Goal: Task Accomplishment & Management: Complete application form

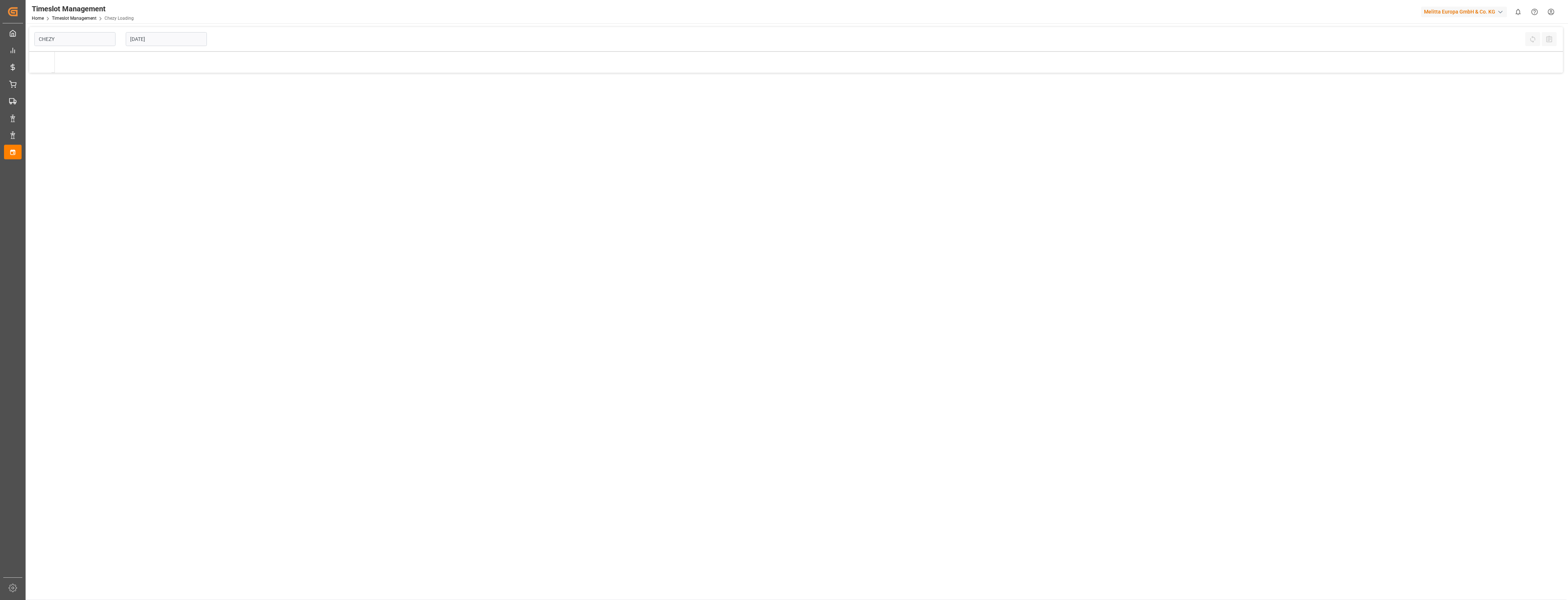
type input "Chezy Loading"
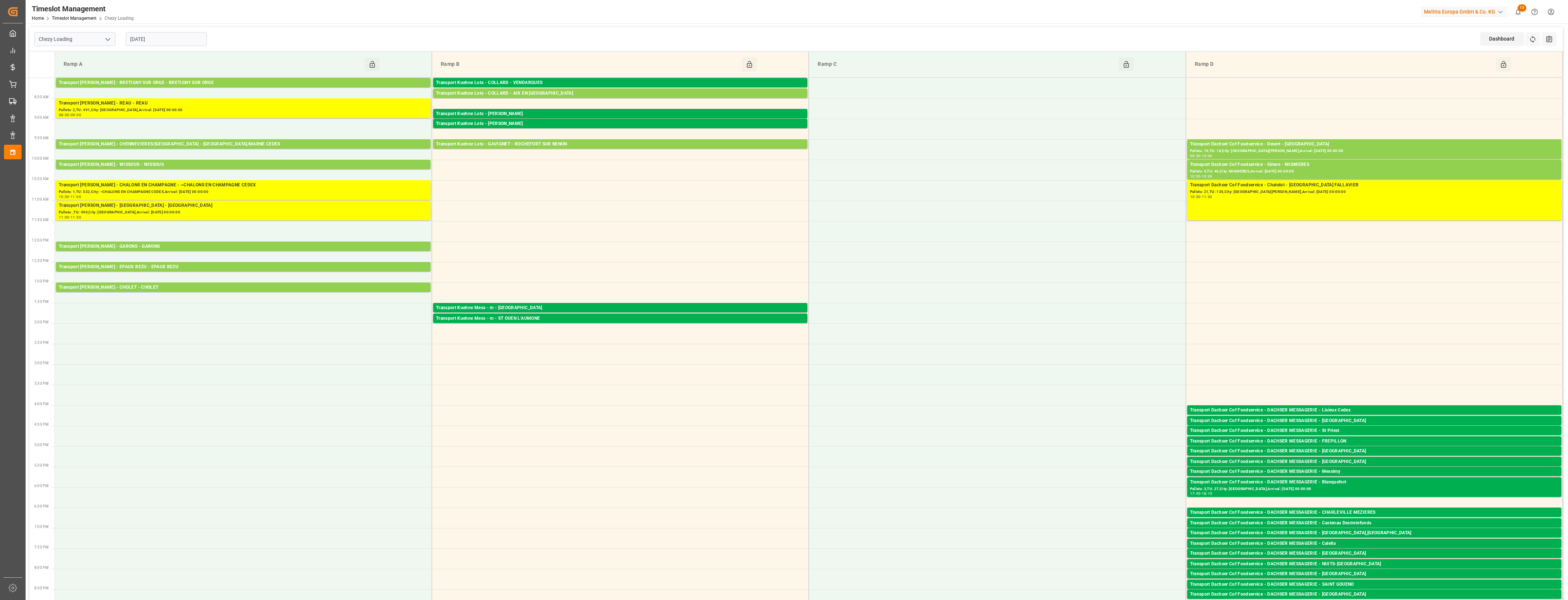
click at [189, 38] on input "[DATE]" at bounding box center [166, 39] width 81 height 14
click at [147, 97] on div "7" at bounding box center [150, 98] width 9 height 9
type input "[DATE]"
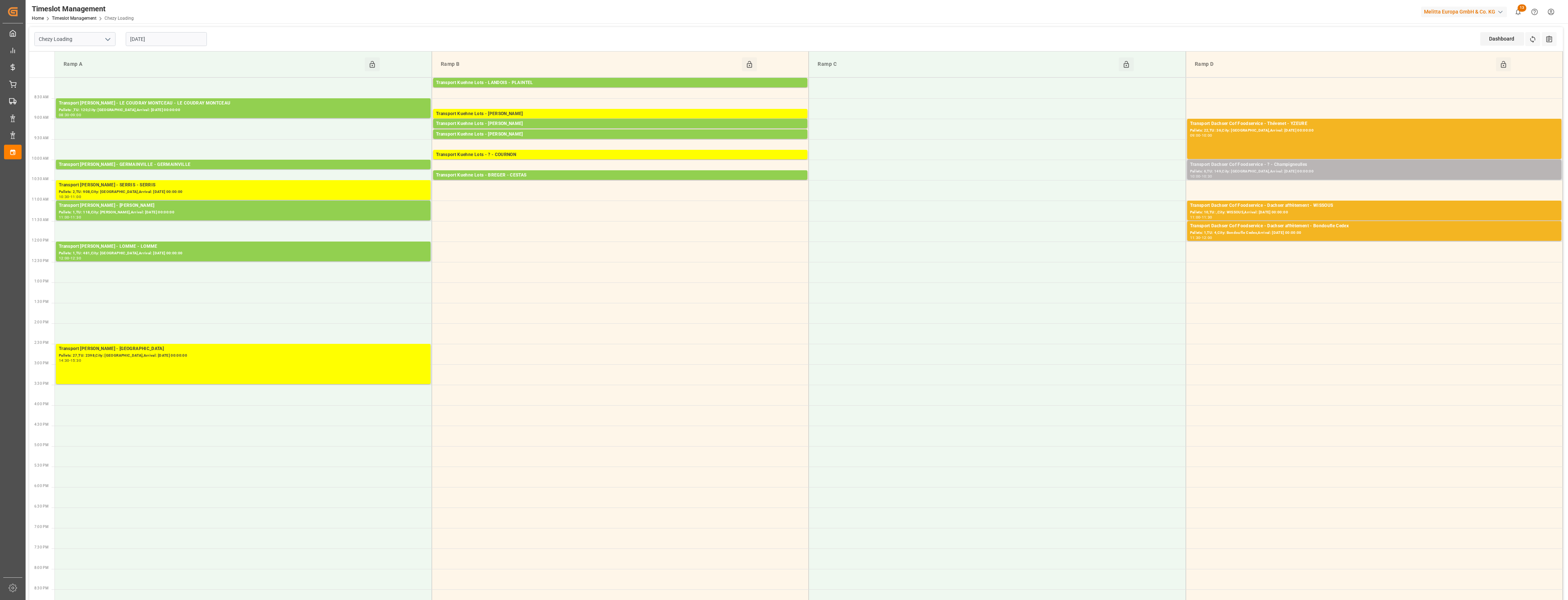
click at [1271, 169] on div "Pallets: 6,TU: 149,City: [GEOGRAPHIC_DATA],Arrival: [DATE] 00:00:00" at bounding box center [1374, 172] width 368 height 6
click at [1112, 198] on button "Open" at bounding box center [1090, 197] width 51 height 9
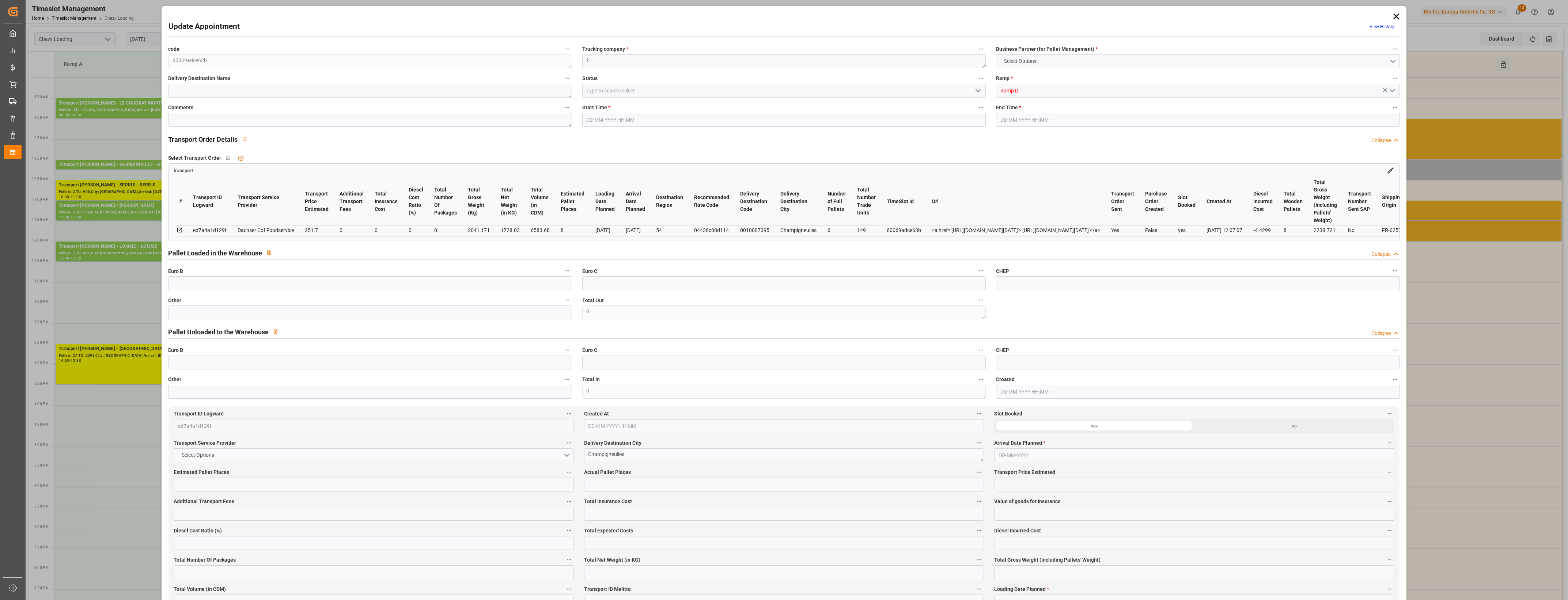
type input "8"
type input "251.7"
type input "0"
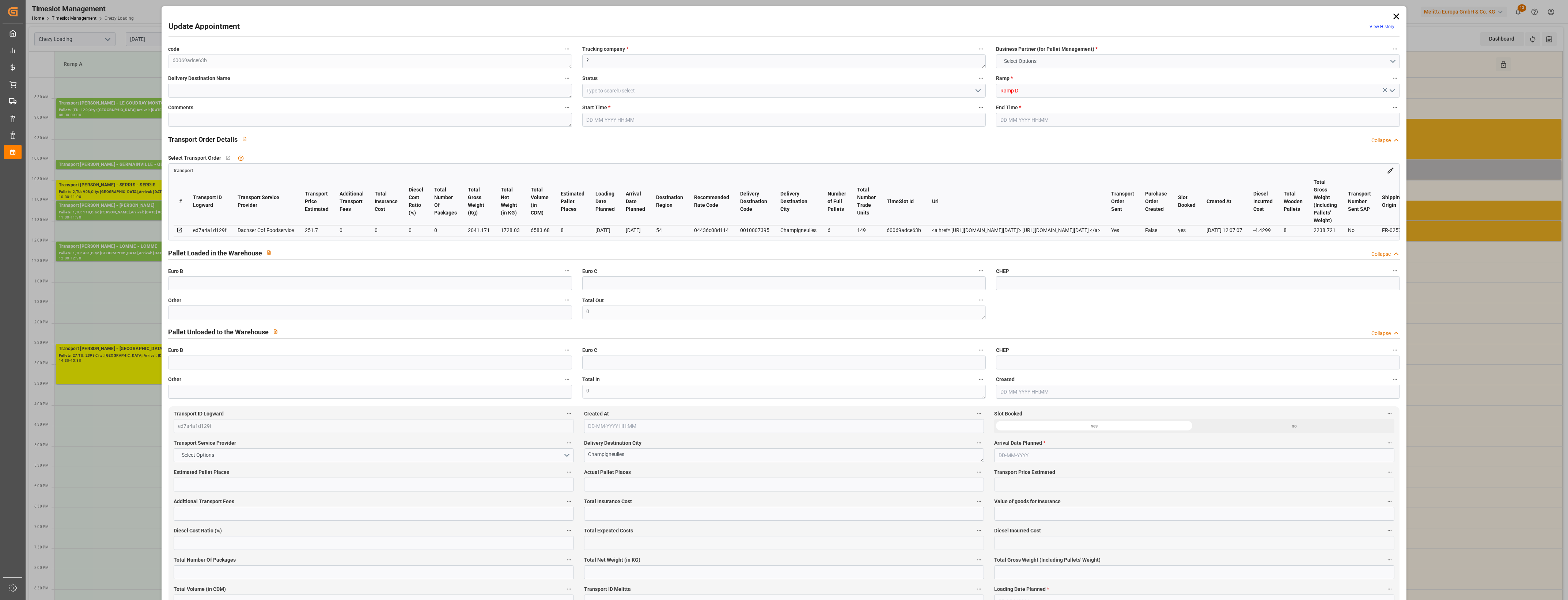
type input "247.2701"
type input "-4.4299"
type input "0"
type input "1728.03"
type input "2238.721"
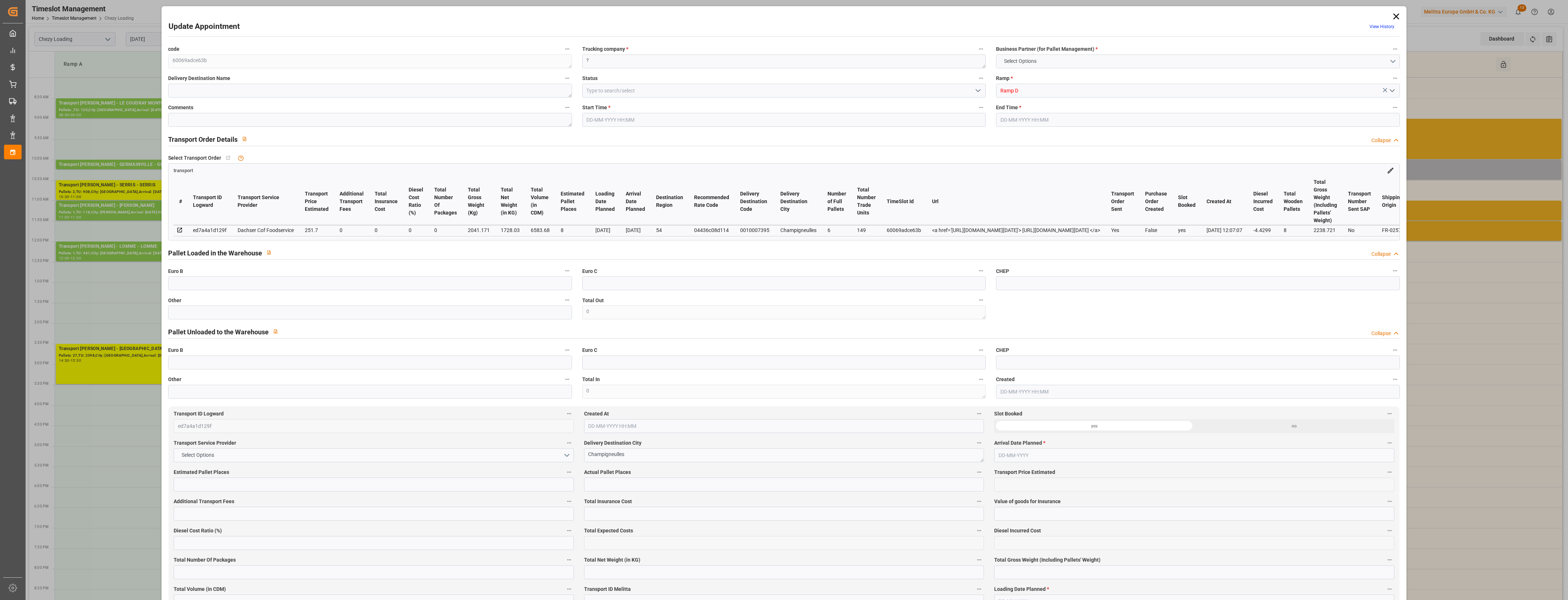
type input "6583.68"
type input "54"
type input "6"
type input "149"
type input "8"
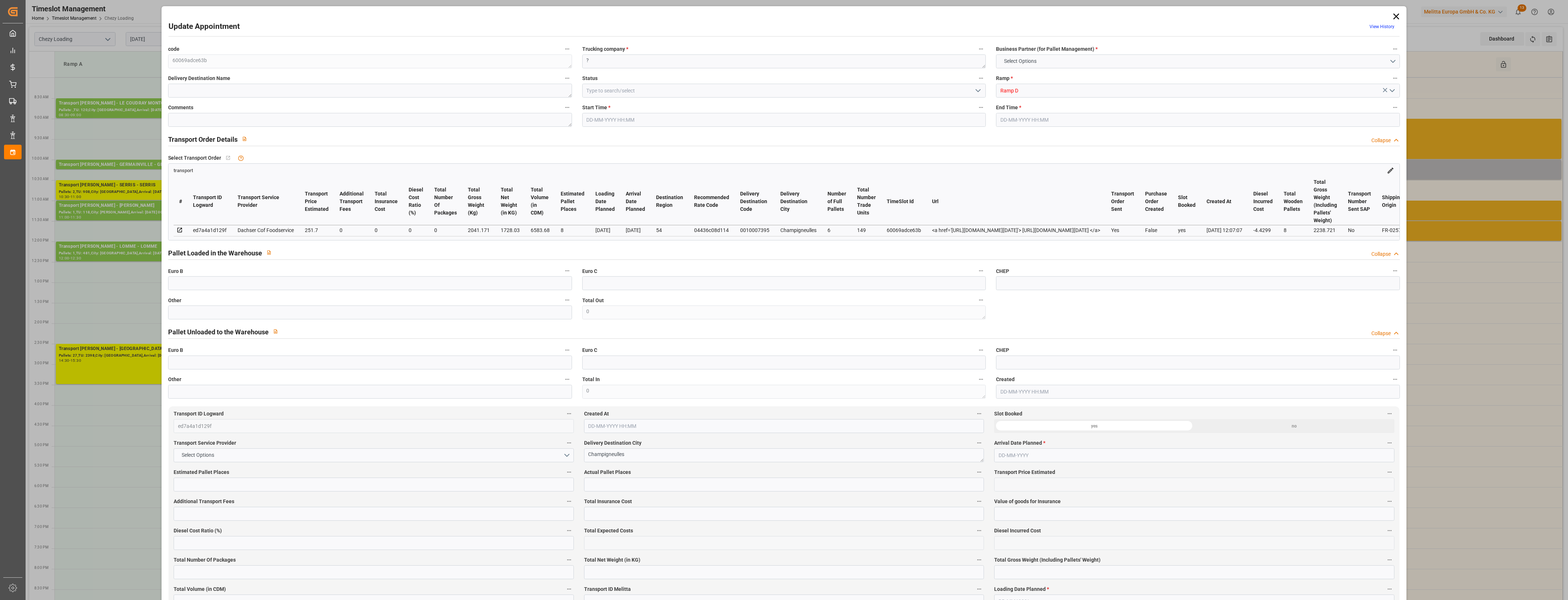
type input "101"
type input "2041.171"
type input "0"
type input "4710.8598"
type input "0"
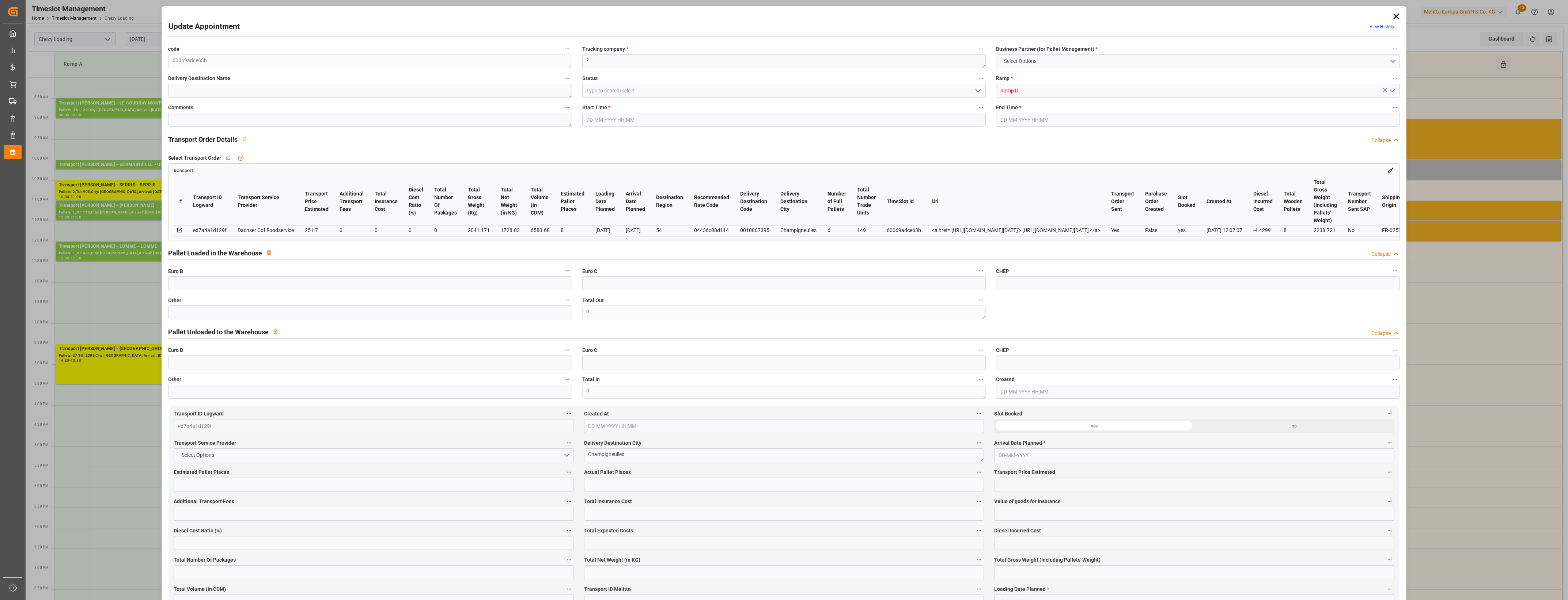
type input "0"
type input "21"
type input "35"
type input "[DATE] 10:00"
type input "[DATE] 10:30"
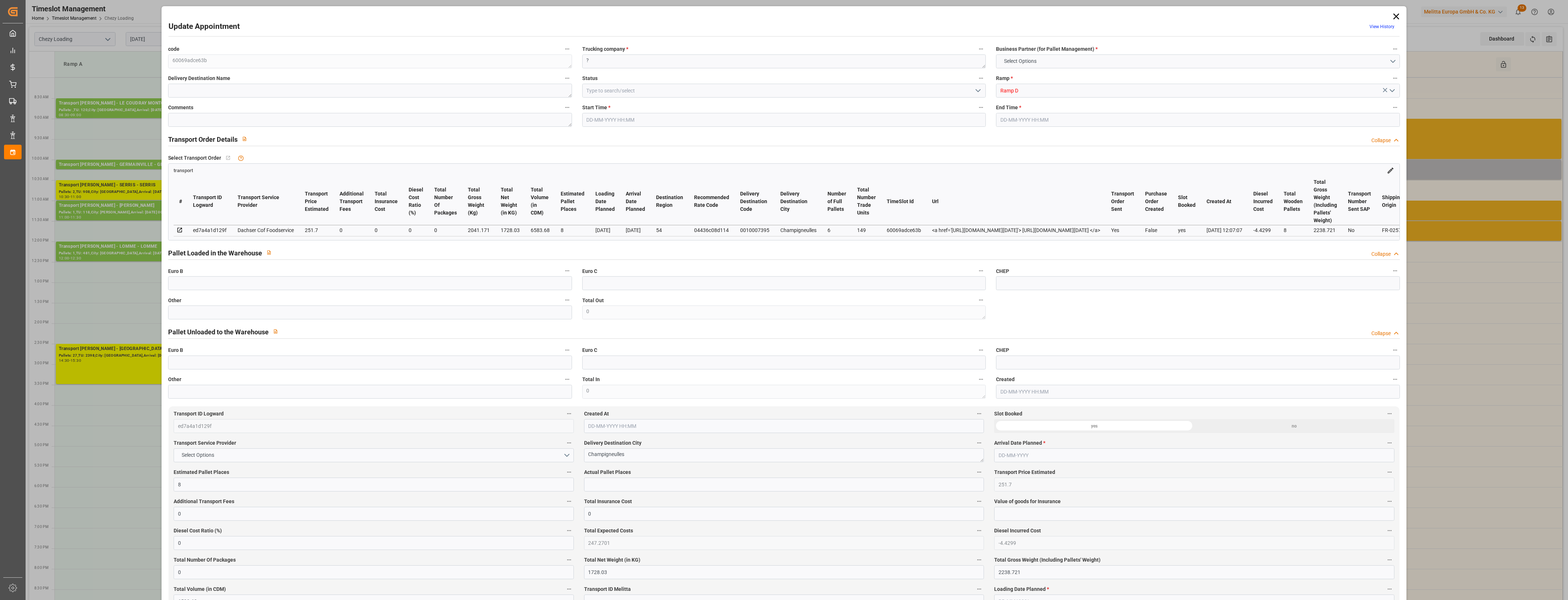
type input "[DATE] 09:08"
type input "[DATE] 12:07"
type input "[DATE]"
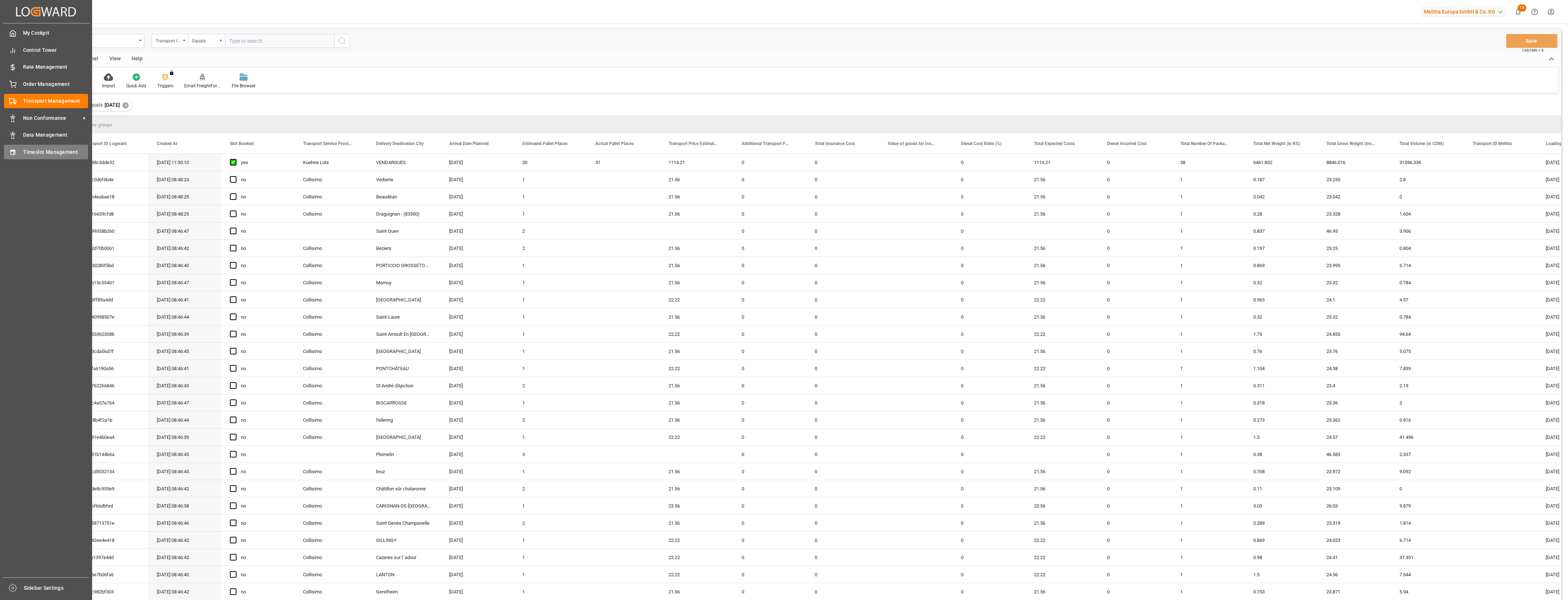
click at [16, 151] on icon at bounding box center [13, 152] width 7 height 7
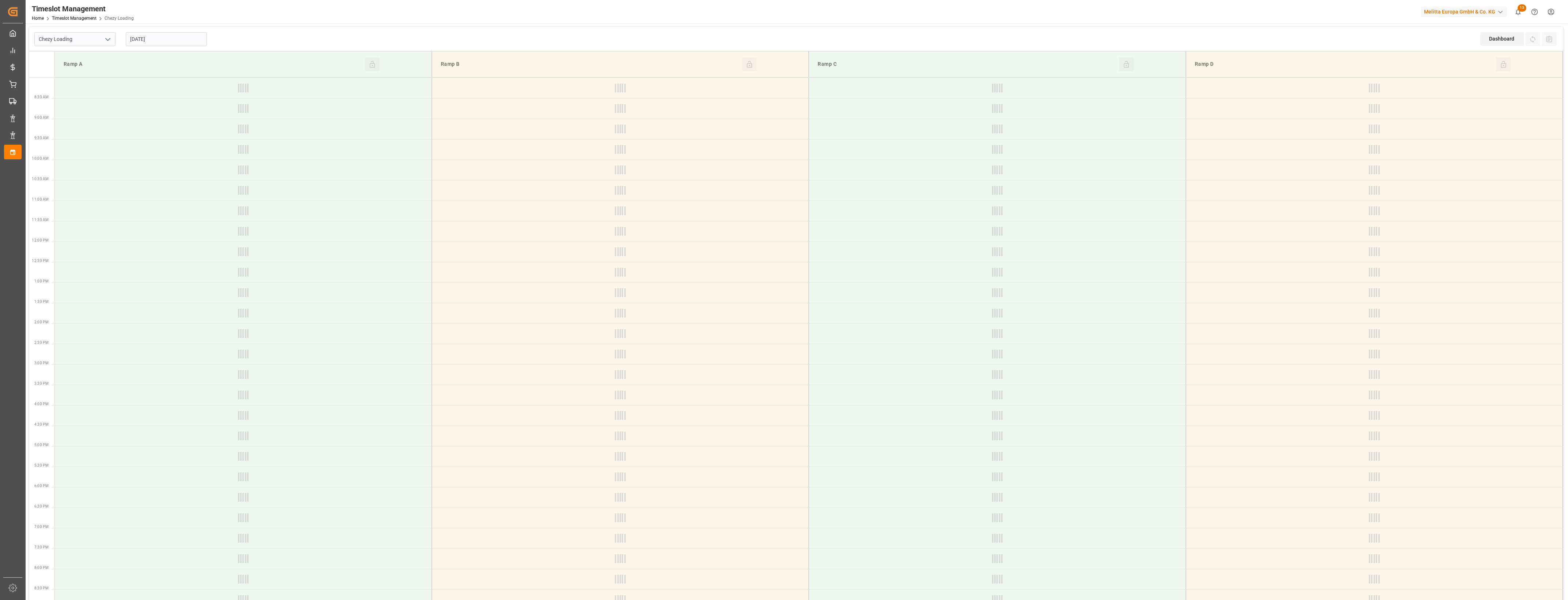
click at [192, 38] on input "[DATE]" at bounding box center [166, 39] width 81 height 14
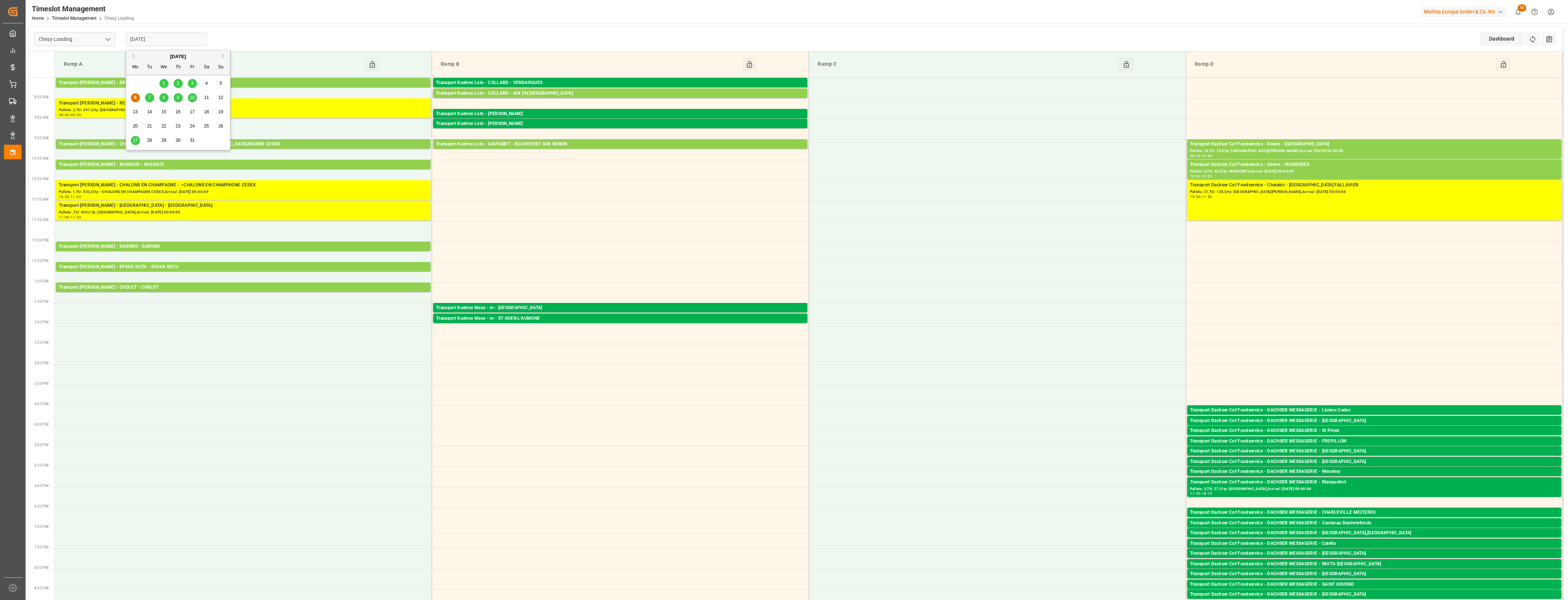
click at [149, 97] on span "7" at bounding box center [149, 98] width 2 height 5
type input "[DATE]"
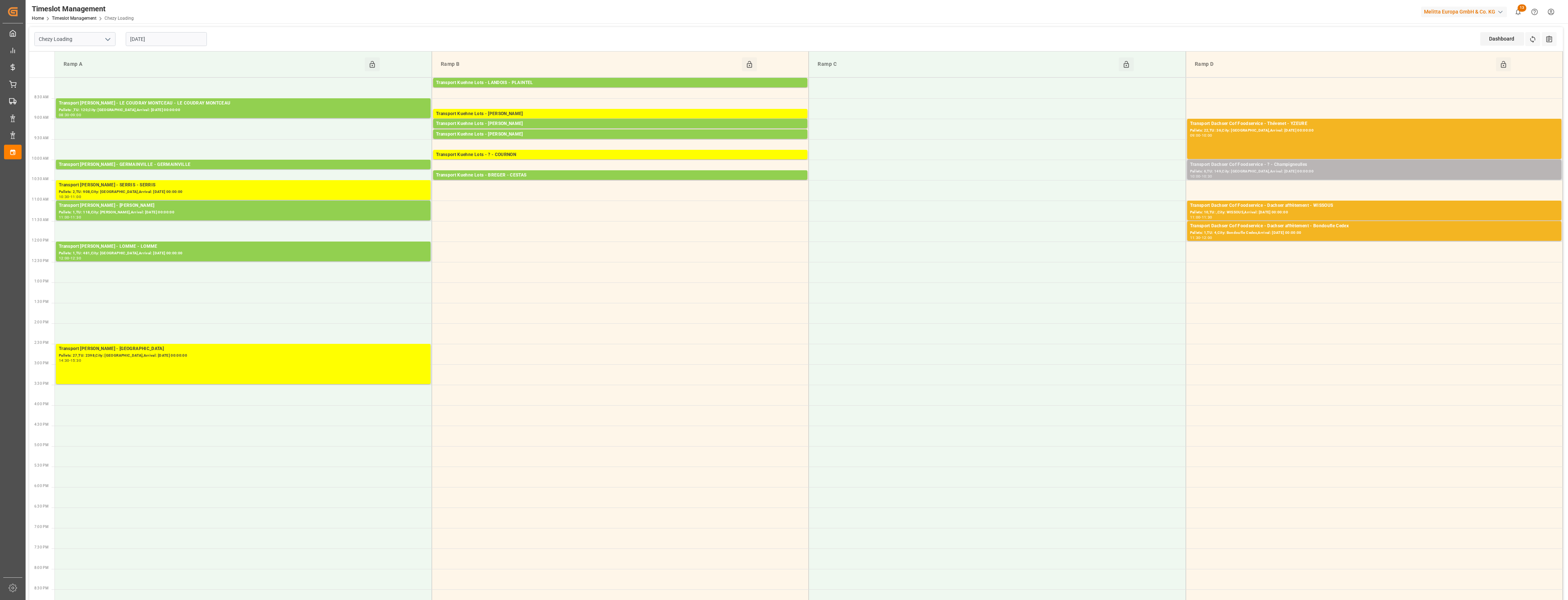
click at [1334, 170] on div "Pallets: 6,TU: 149,City: [GEOGRAPHIC_DATA],Arrival: [DATE] 00:00:00" at bounding box center [1374, 172] width 368 height 6
click at [1095, 199] on button "Open" at bounding box center [1090, 197] width 51 height 9
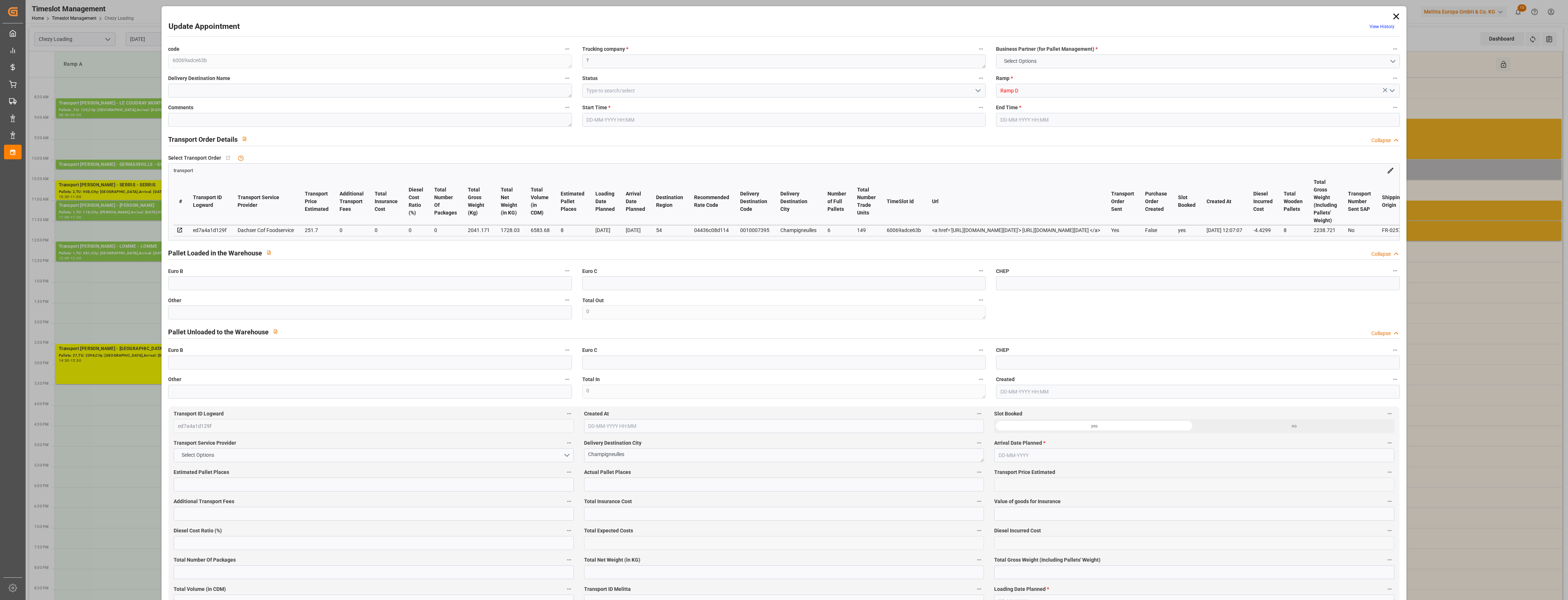
type input "8"
type input "251.7"
type input "0"
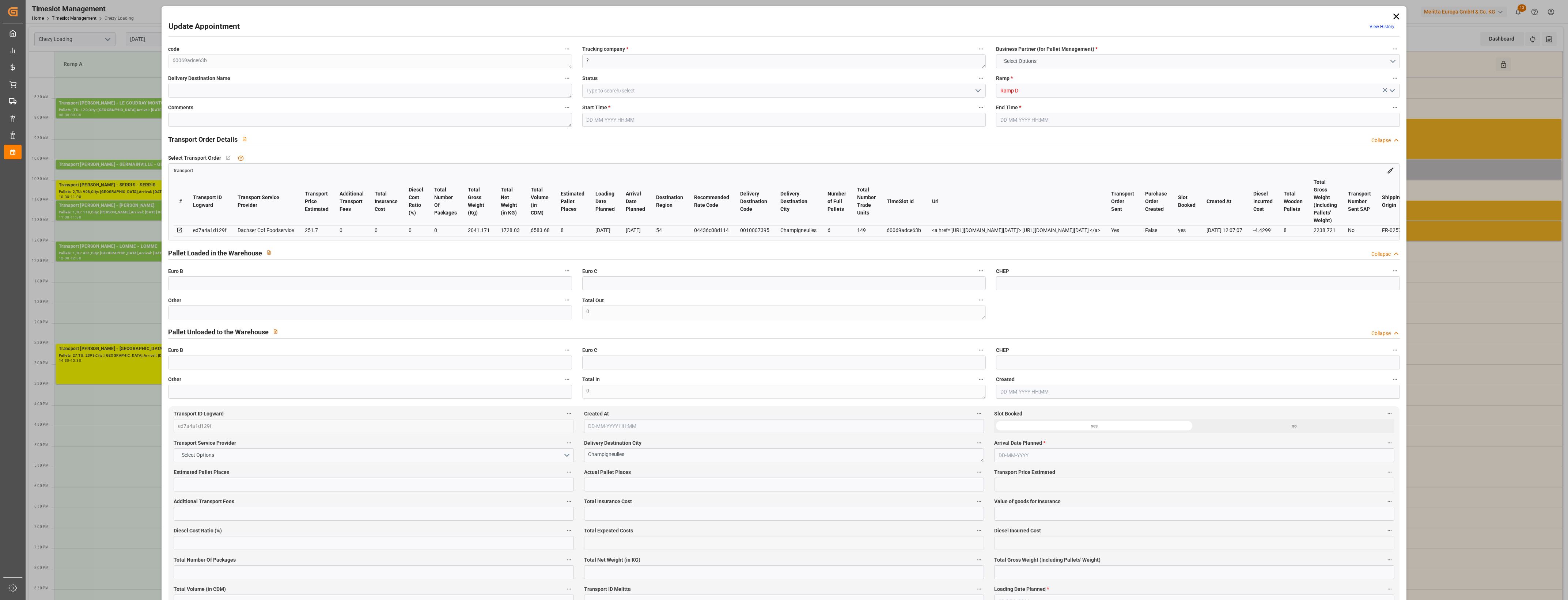
type input "247.2701"
type input "-4.4299"
type input "0"
type input "1728.03"
type input "2238.721"
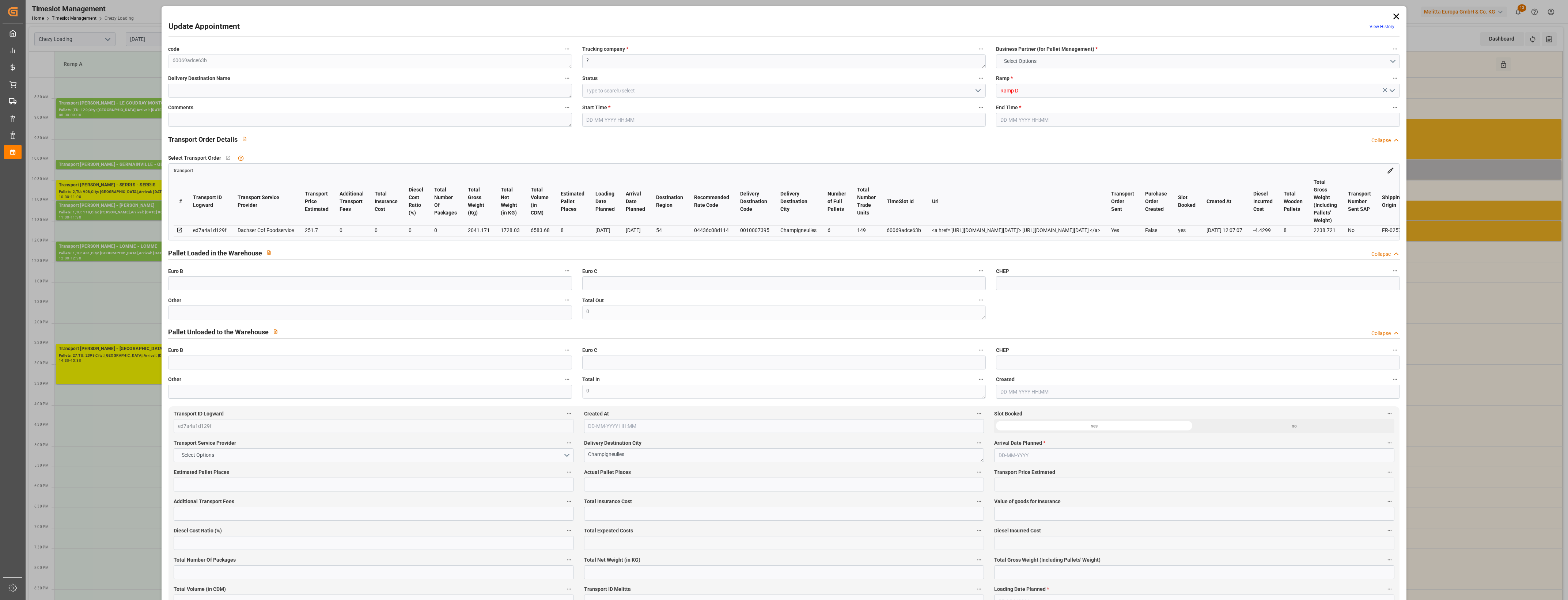
type input "6583.68"
type input "54"
type input "6"
type input "149"
type input "8"
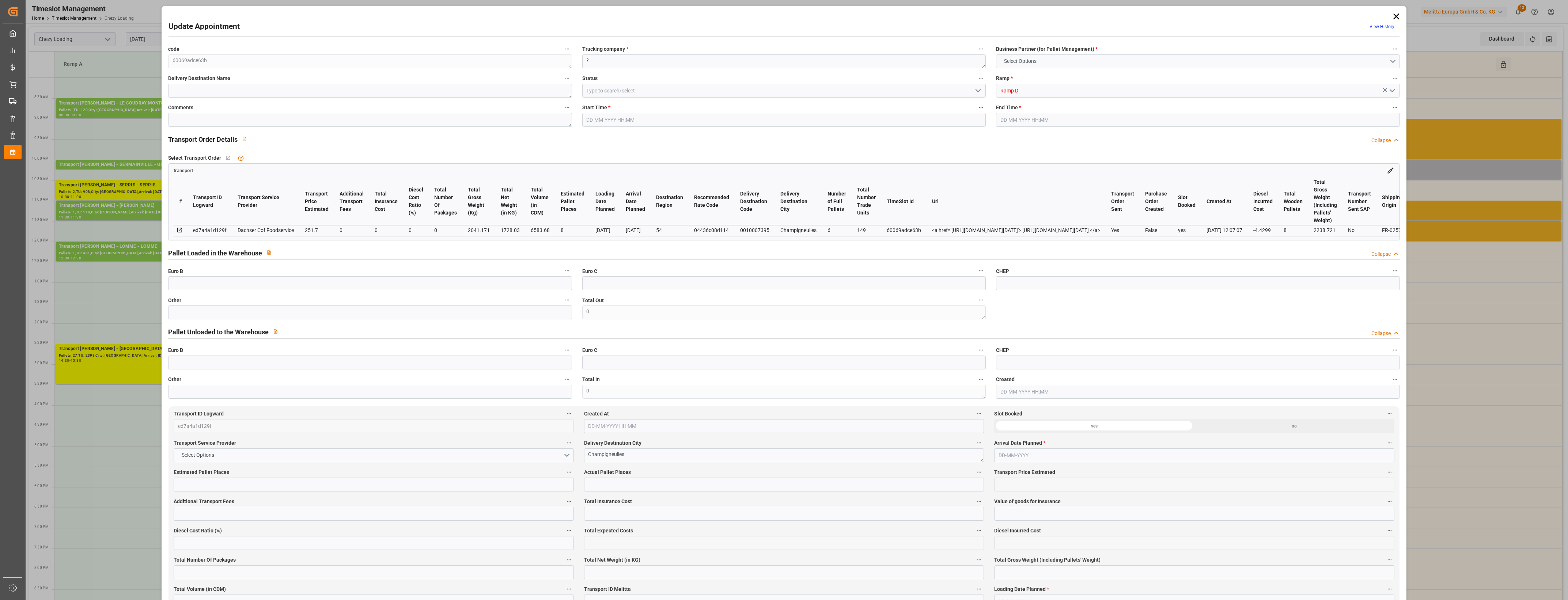
type input "101"
type input "2041.171"
type input "0"
type input "4710.8598"
type input "0"
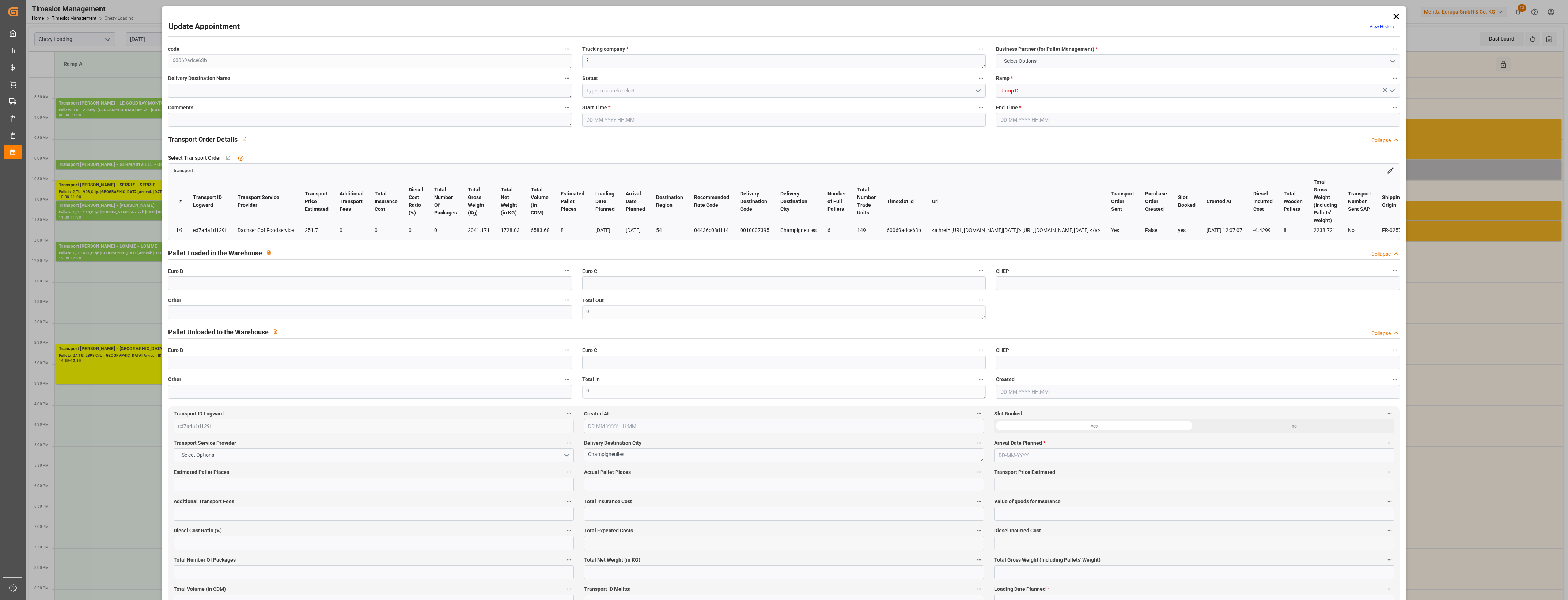
type input "0"
type input "21"
type input "35"
type input "[DATE] 10:00"
type input "[DATE] 10:30"
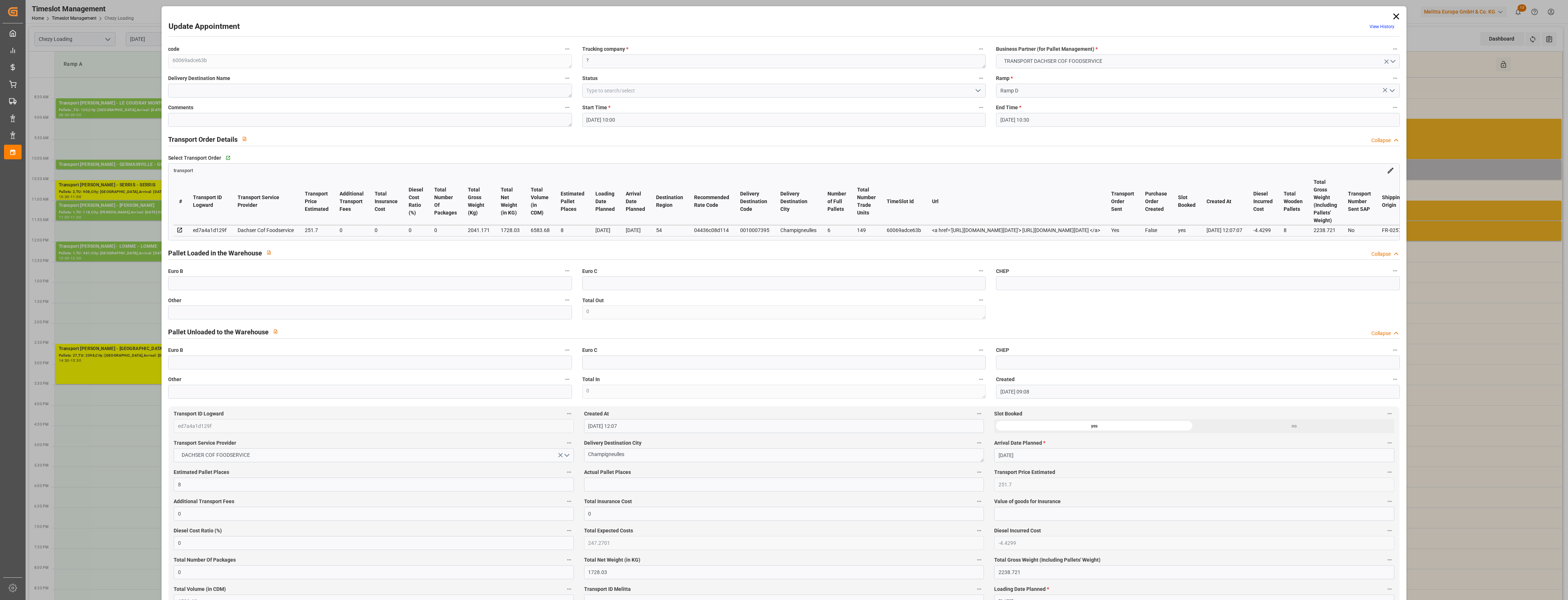
type input "[DATE] 09:08"
type input "[DATE] 12:07"
type input "[DATE]"
click at [1394, 17] on icon at bounding box center [1395, 16] width 5 height 5
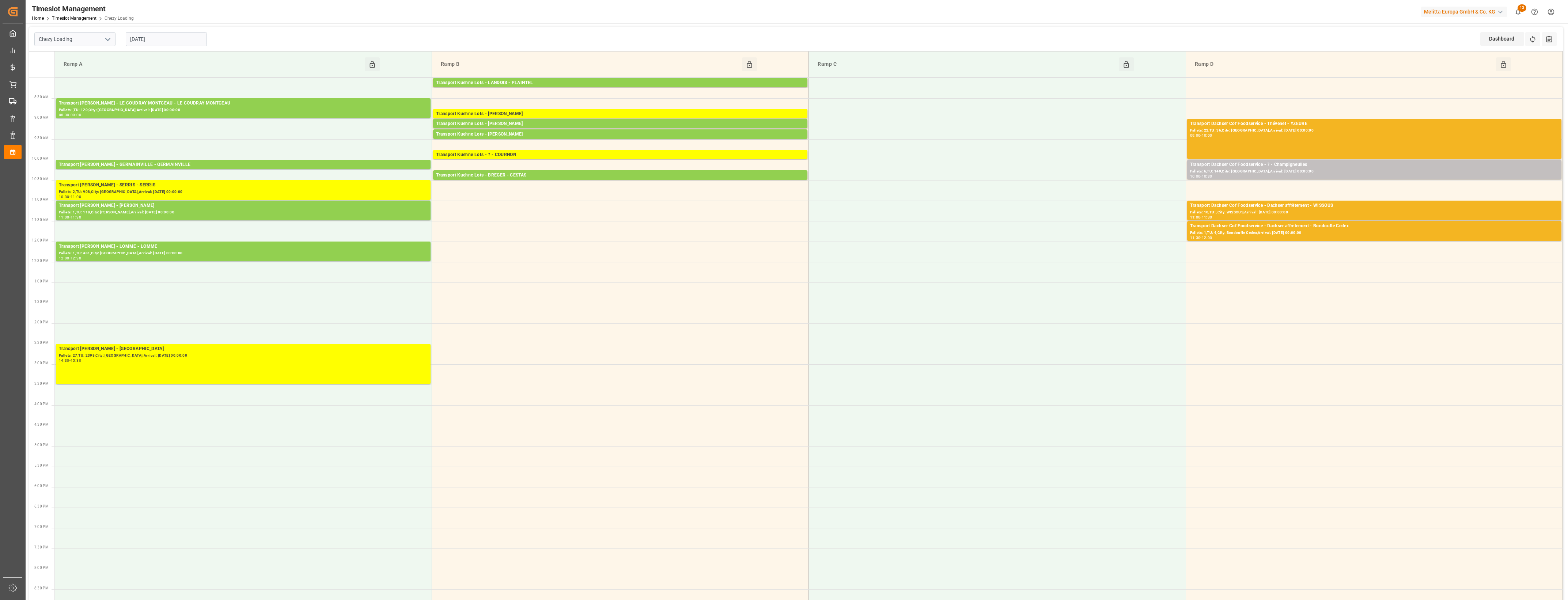
click at [180, 40] on input "[DATE]" at bounding box center [166, 39] width 81 height 14
click at [135, 97] on span "6" at bounding box center [135, 98] width 2 height 5
type input "[DATE]"
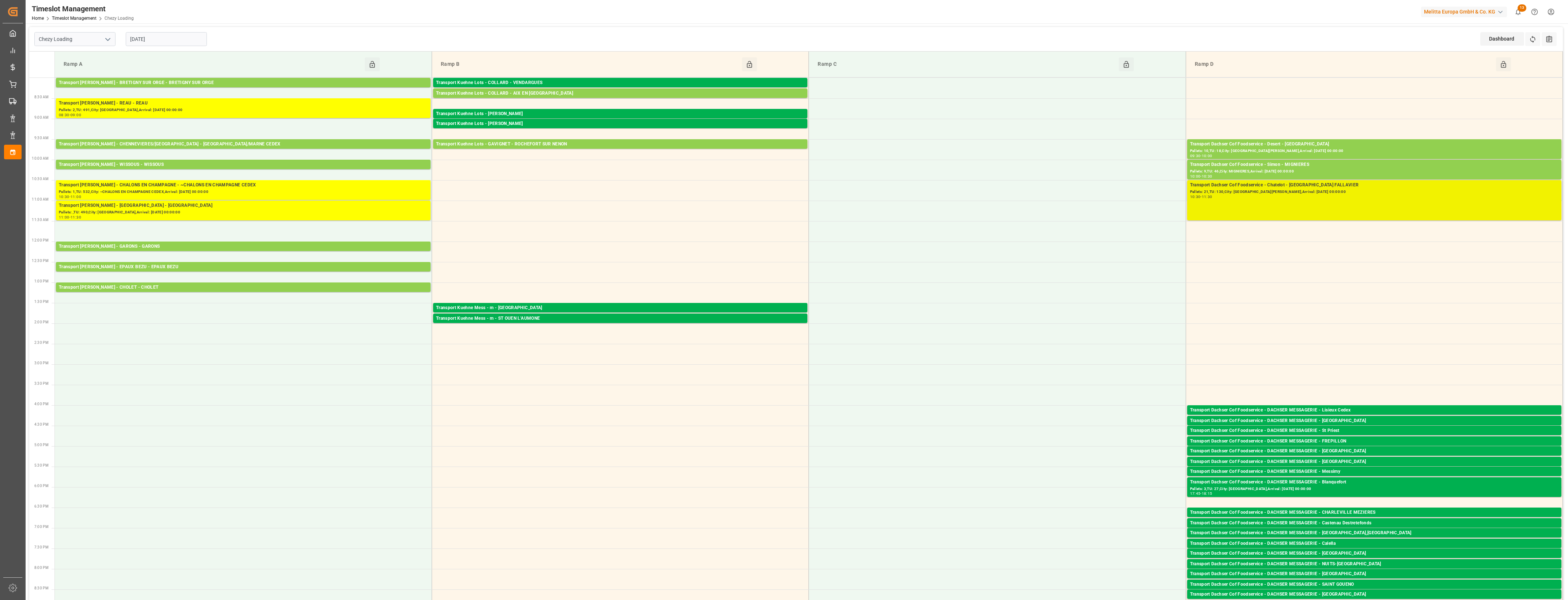
click at [1293, 187] on div "Transport Dachser Cof Foodservice - Chatelot - [GEOGRAPHIC_DATA] FALLAVIER" at bounding box center [1374, 184] width 368 height 7
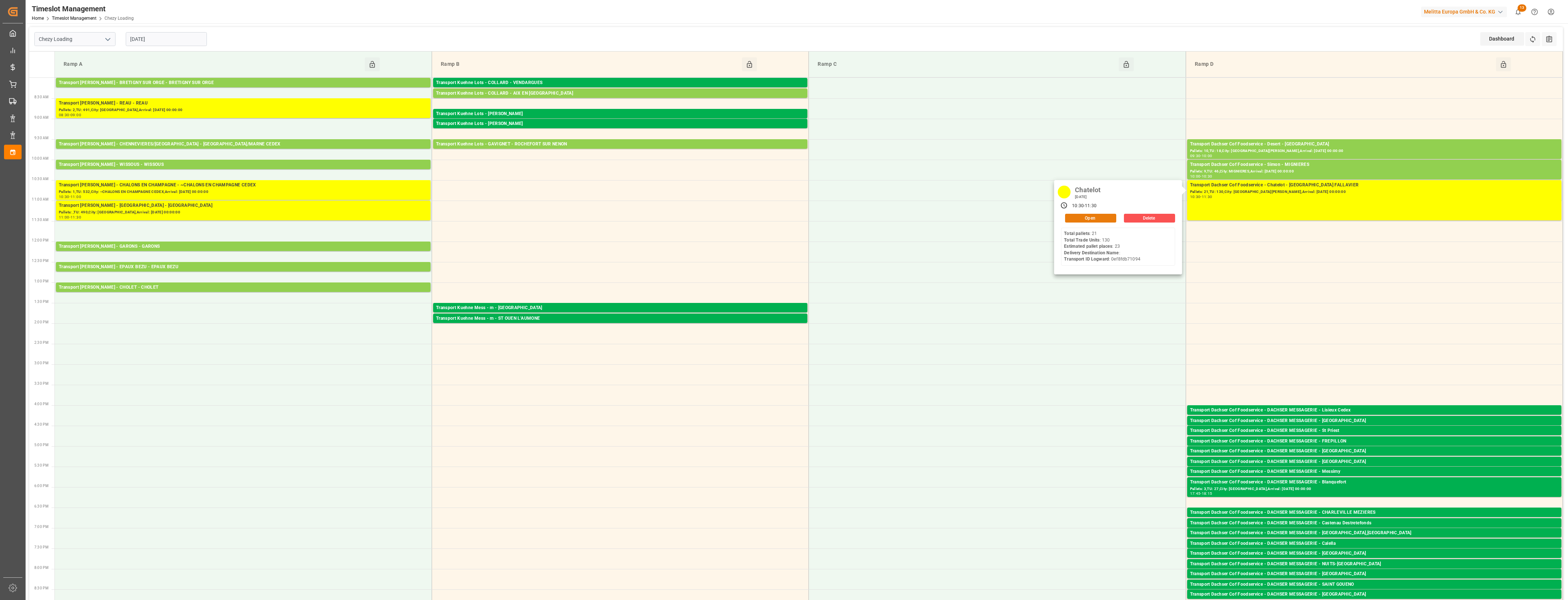
click at [1109, 217] on button "Open" at bounding box center [1090, 218] width 51 height 9
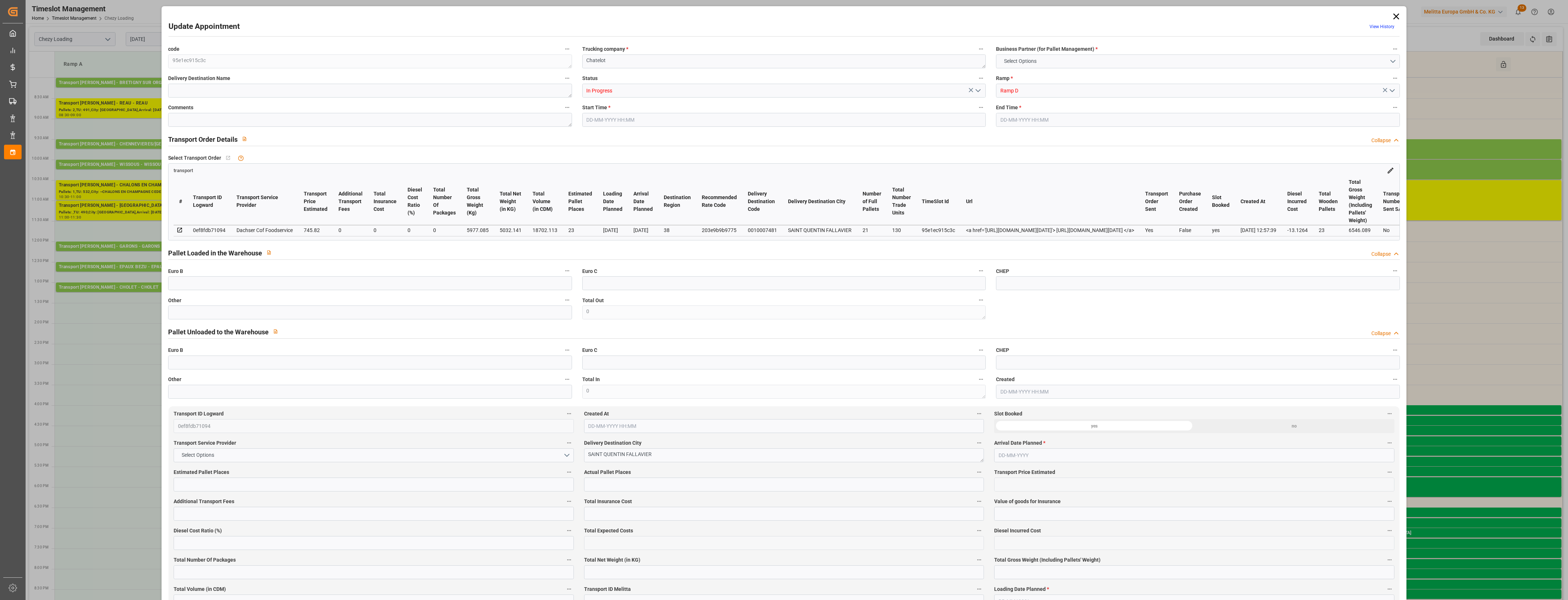
type input "23"
type input "745.82"
type input "0"
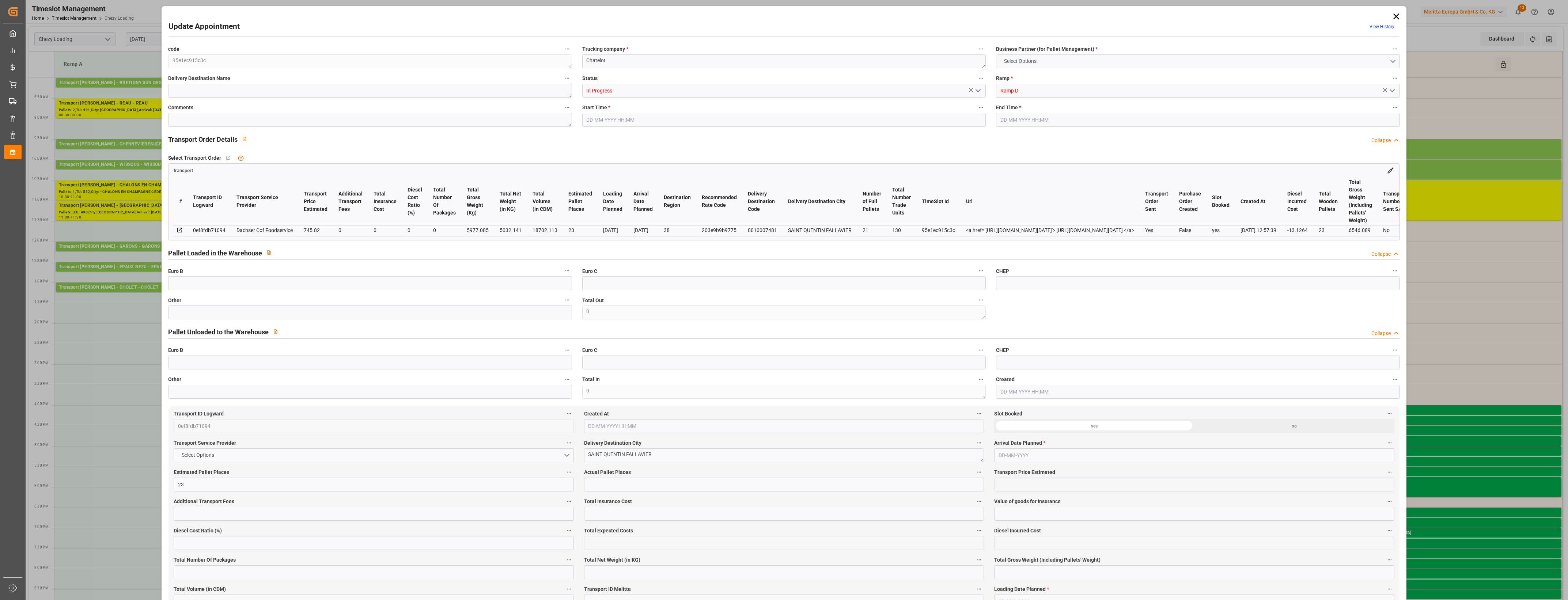
type input "732.6936"
type input "-13.1264"
type input "0"
type input "5032.141"
type input "6546.089"
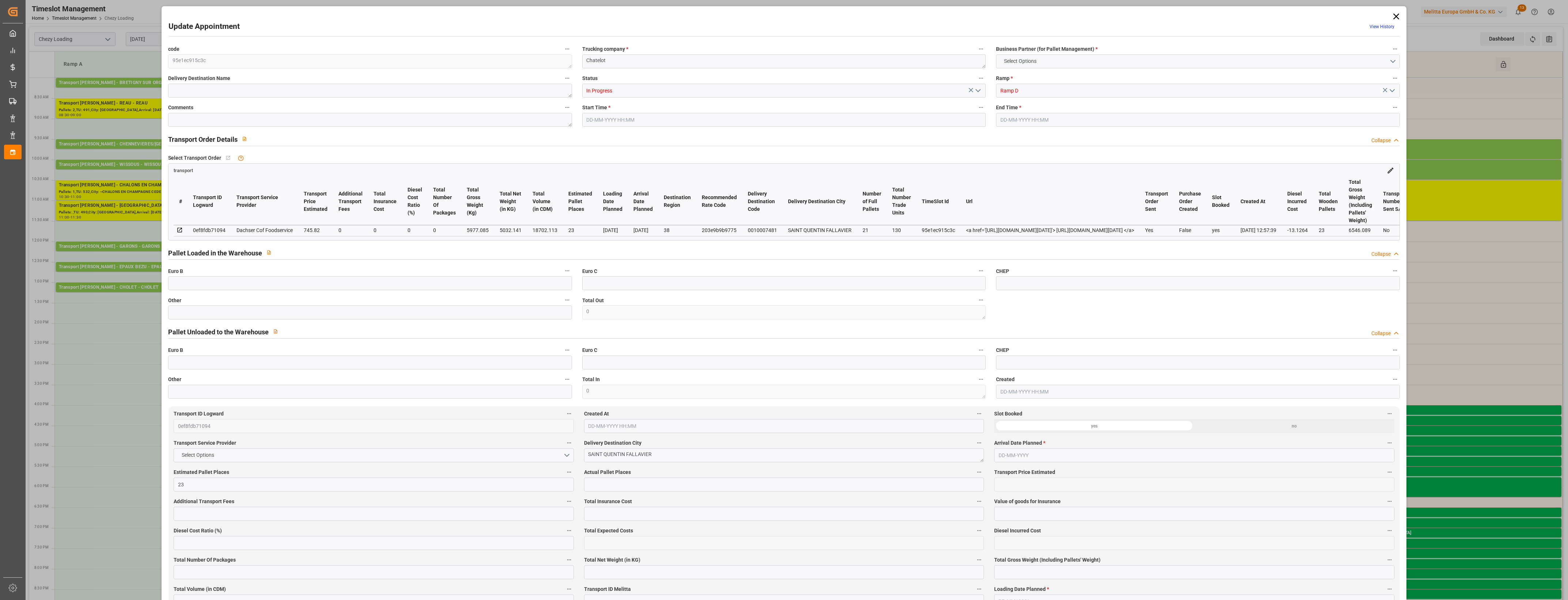
type input "18702.113"
type input "38"
type input "21"
type input "130"
type input "23"
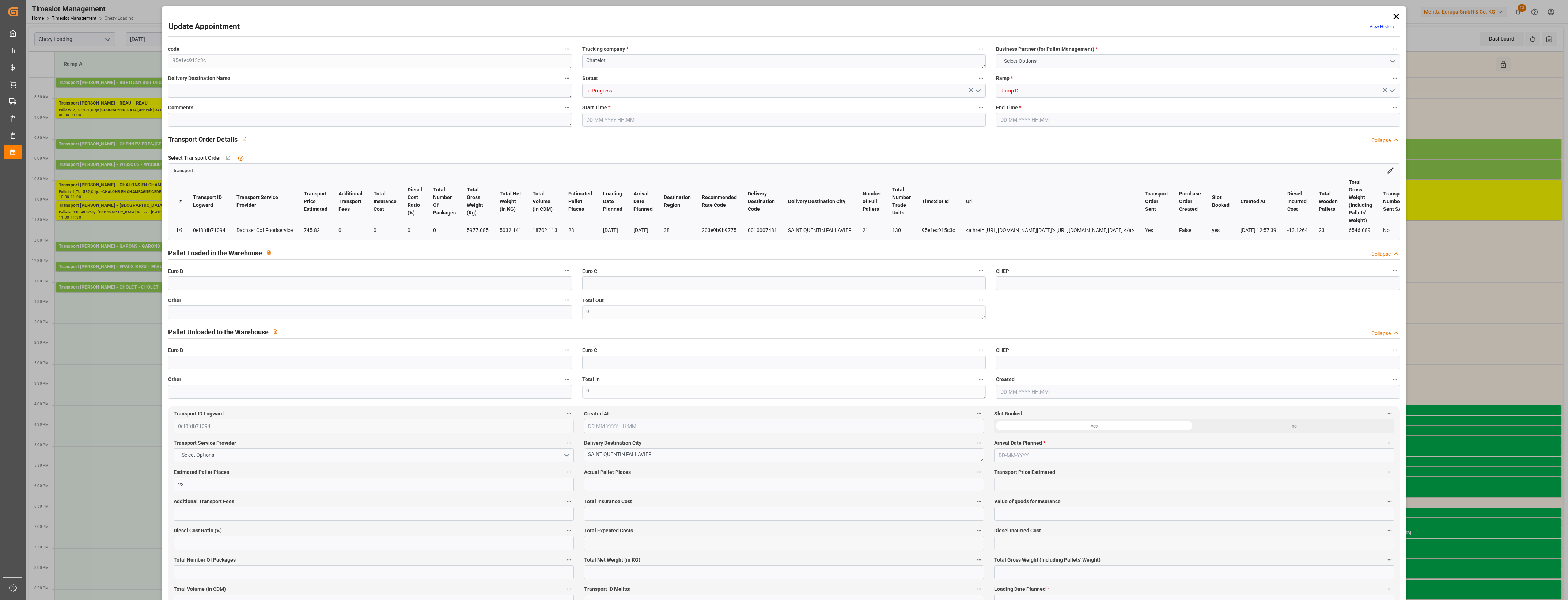
type input "101"
type input "5977.085"
type input "0"
type input "4710.8598"
type input "0"
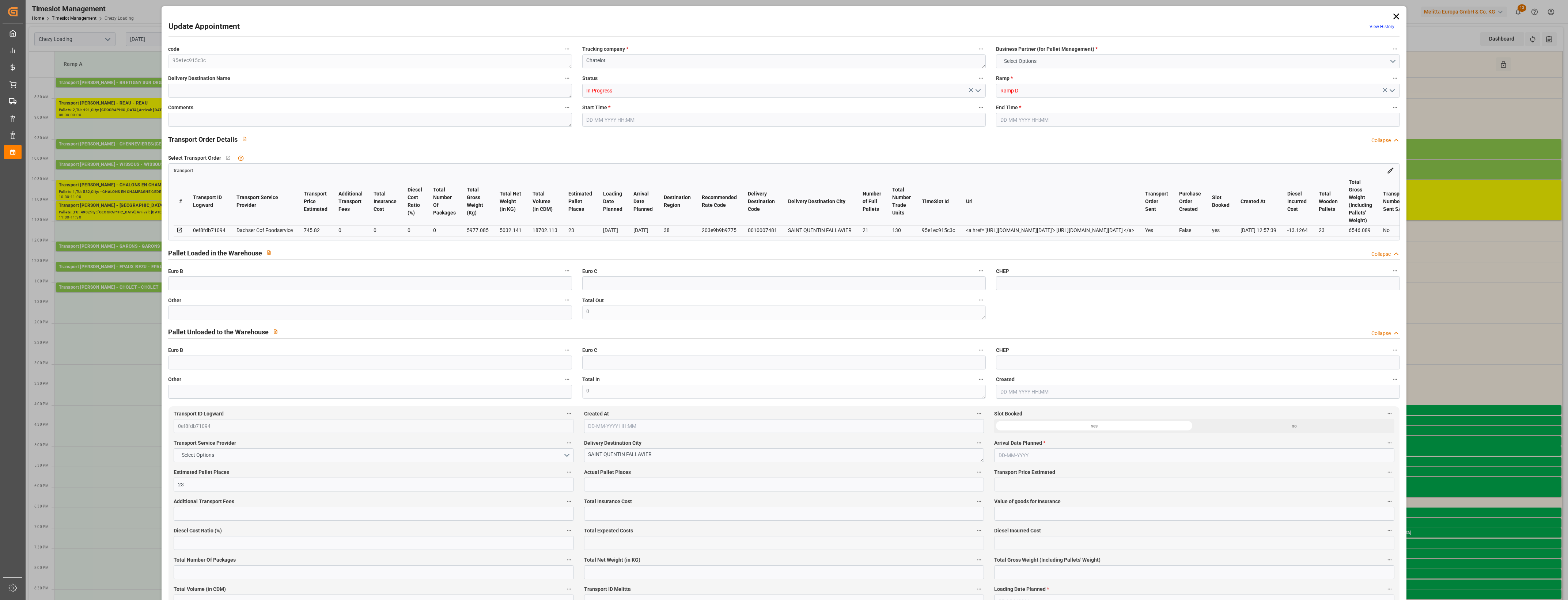
type input "0"
type input "21"
type input "35"
type input "[DATE] 10:30"
type input "[DATE] 11:30"
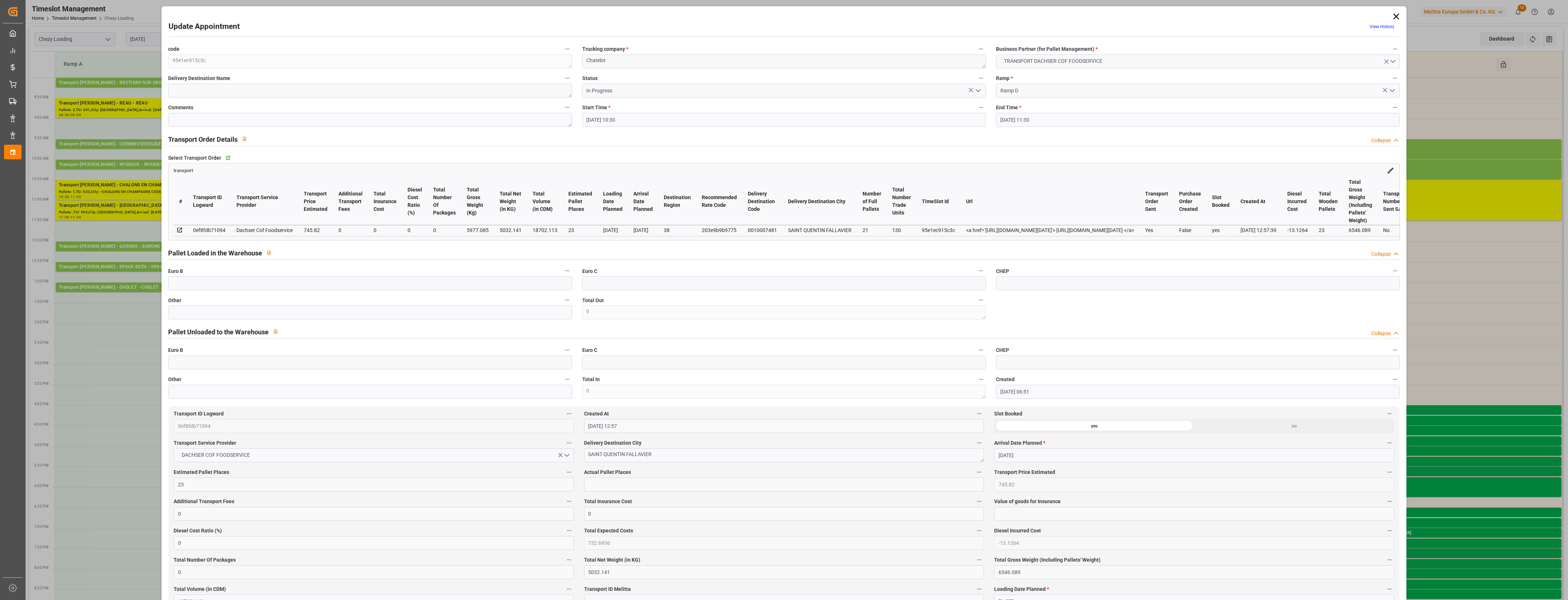
type input "[DATE] 06:51"
type input "[DATE] 12:57"
type input "[DATE]"
click at [980, 89] on icon "open menu" at bounding box center [978, 90] width 9 height 9
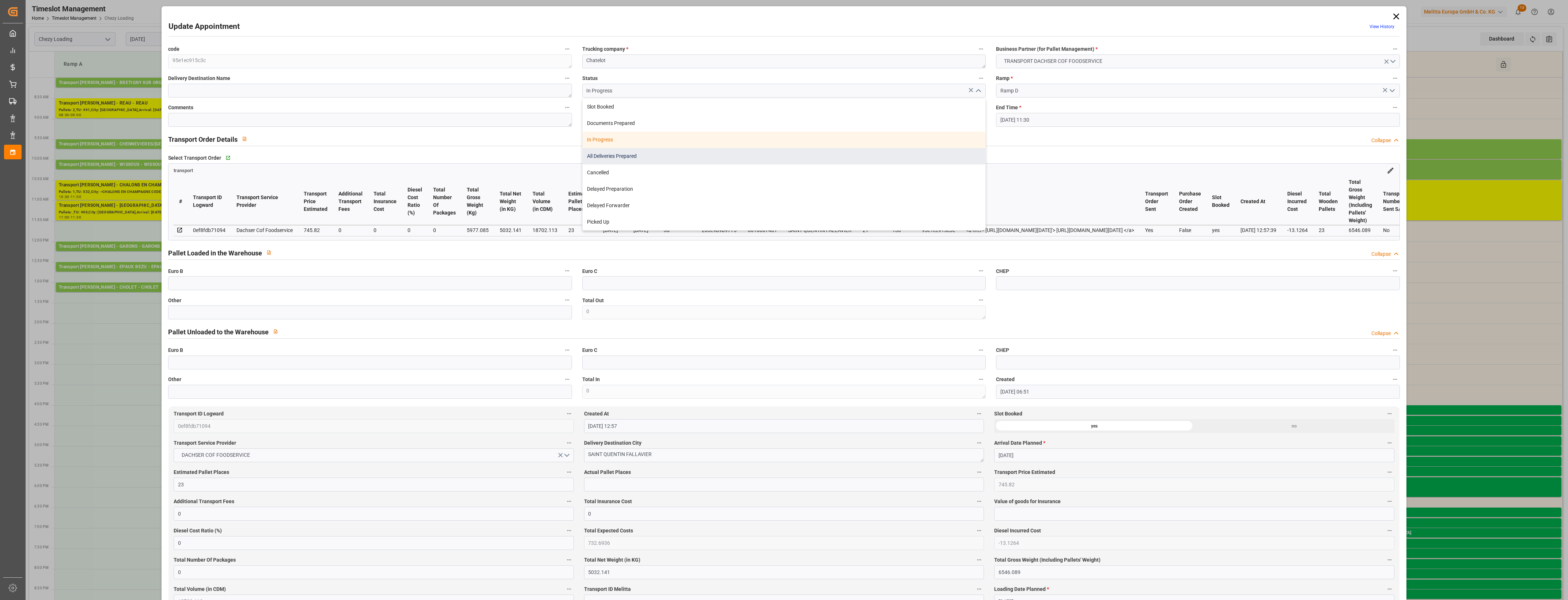
click at [661, 161] on div "All Deliveries Prepared" at bounding box center [783, 155] width 403 height 16
type input "All Deliveries Prepared"
